Goal: Task Accomplishment & Management: Manage account settings

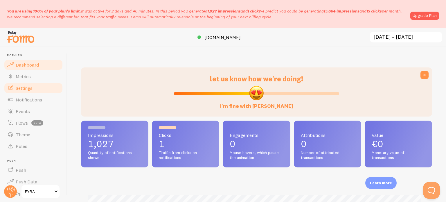
click at [31, 88] on span "Settings" at bounding box center [24, 88] width 17 height 6
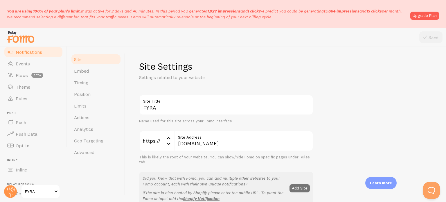
scroll to position [58, 0]
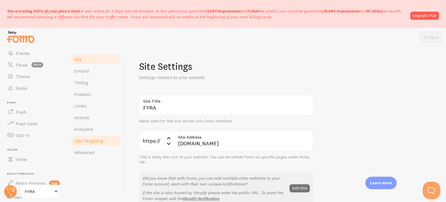
click at [85, 137] on link "Geo Targeting" at bounding box center [96, 141] width 51 height 12
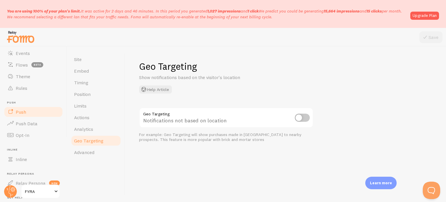
scroll to position [113, 0]
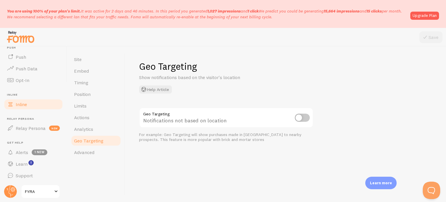
click at [21, 109] on link "Inline" at bounding box center [33, 104] width 60 height 12
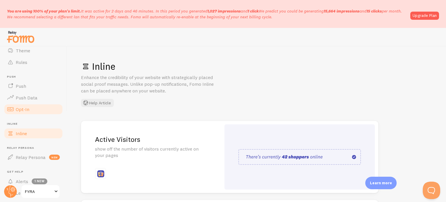
click at [24, 111] on span "Opt-In" at bounding box center [23, 109] width 14 height 6
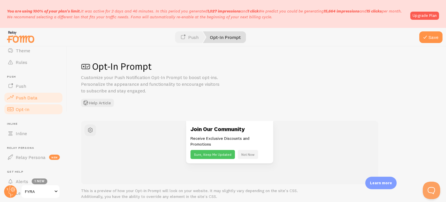
click at [22, 97] on span "Push Data" at bounding box center [27, 98] width 22 height 6
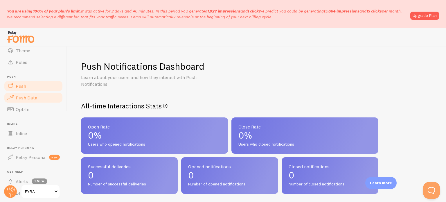
click at [22, 88] on span "Push" at bounding box center [21, 86] width 10 height 6
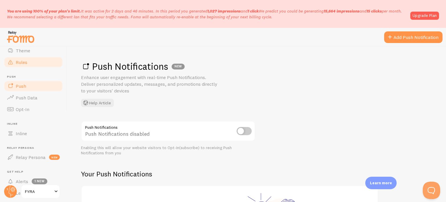
click at [16, 62] on span "Rules" at bounding box center [22, 62] width 12 height 6
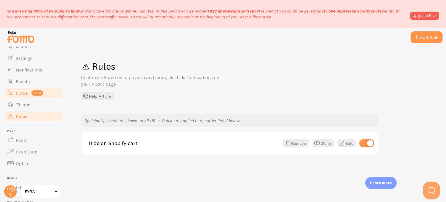
scroll to position [26, 0]
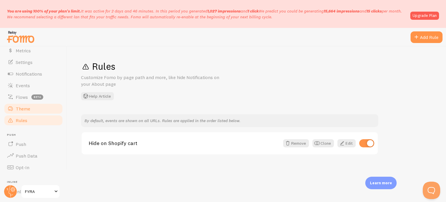
click at [30, 105] on link "Theme" at bounding box center [33, 109] width 60 height 12
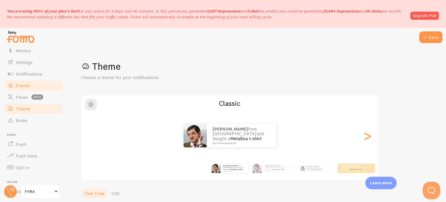
click at [24, 87] on span "Events" at bounding box center [23, 85] width 14 height 6
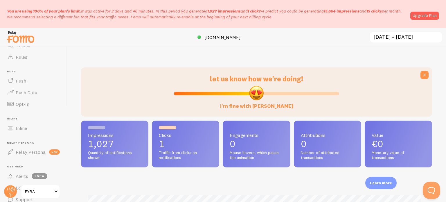
scroll to position [113, 0]
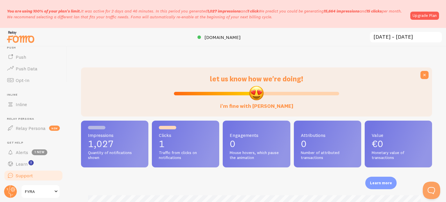
click at [30, 173] on span "Support" at bounding box center [24, 176] width 17 height 6
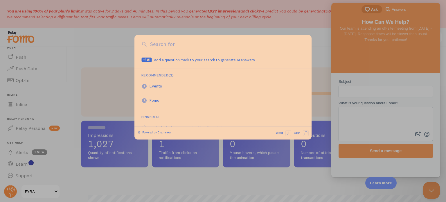
scroll to position [0, 0]
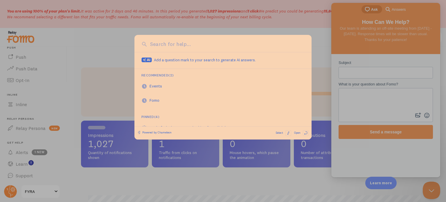
click at [305, 42] on div at bounding box center [222, 45] width 177 height 13
click at [317, 21] on div at bounding box center [223, 101] width 446 height 202
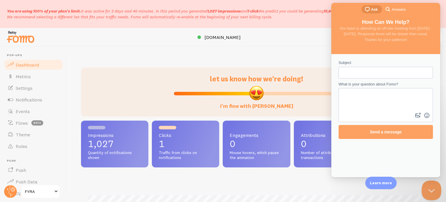
click at [436, 190] on button "Close Beacon popover" at bounding box center [430, 188] width 17 height 17
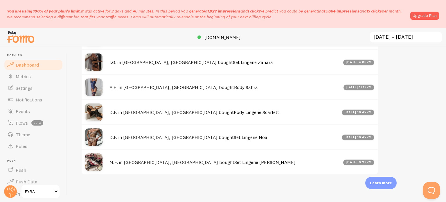
click at [407, 42] on input "[DATE] ~ [DATE]" at bounding box center [405, 37] width 73 height 12
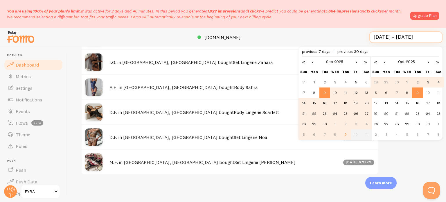
scroll to position [0, 0]
click at [326, 30] on div at bounding box center [223, 37] width 446 height 19
